Goal: Information Seeking & Learning: Find specific fact

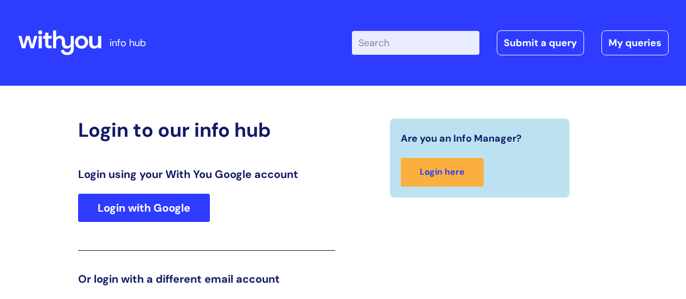
scroll to position [165, 0]
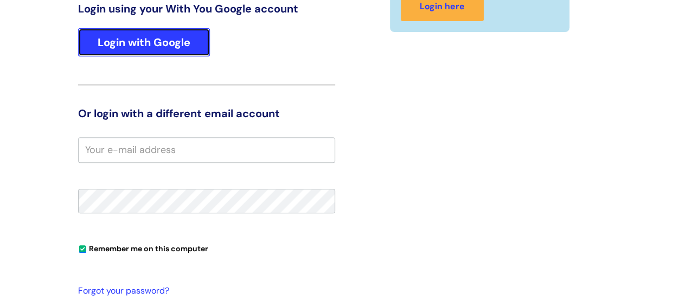
click at [125, 40] on link "Login with Google" at bounding box center [144, 42] width 132 height 28
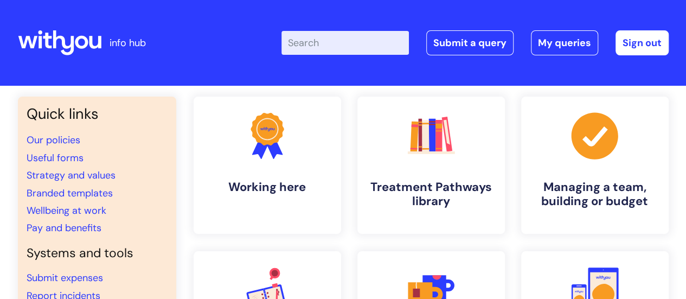
click at [337, 49] on input "Enter your search term here..." at bounding box center [344, 43] width 127 height 24
type input "internal"
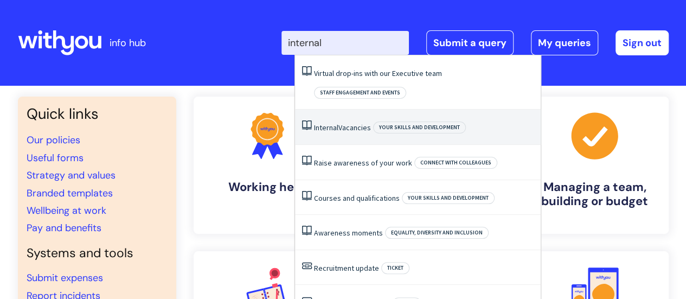
click at [352, 109] on li "Internal Vacancies Your skills and development" at bounding box center [418, 126] width 246 height 35
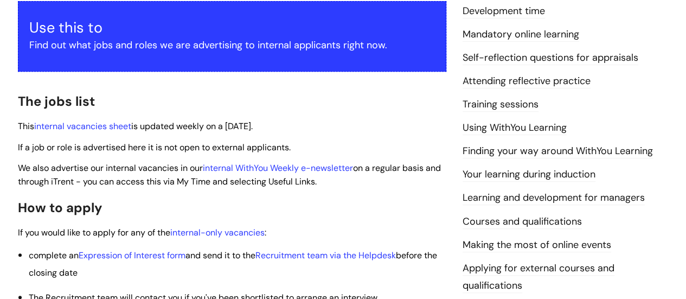
scroll to position [217, 0]
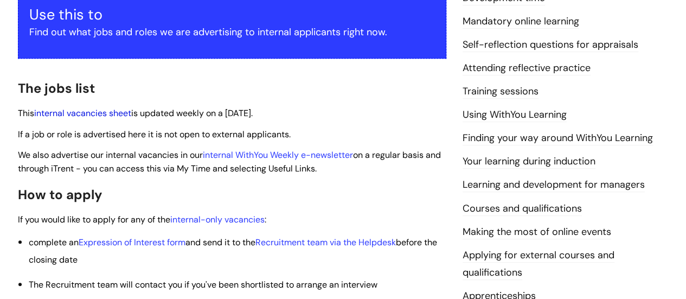
click at [99, 115] on link "internal vacancies sheet" at bounding box center [82, 112] width 97 height 11
